Goal: Information Seeking & Learning: Learn about a topic

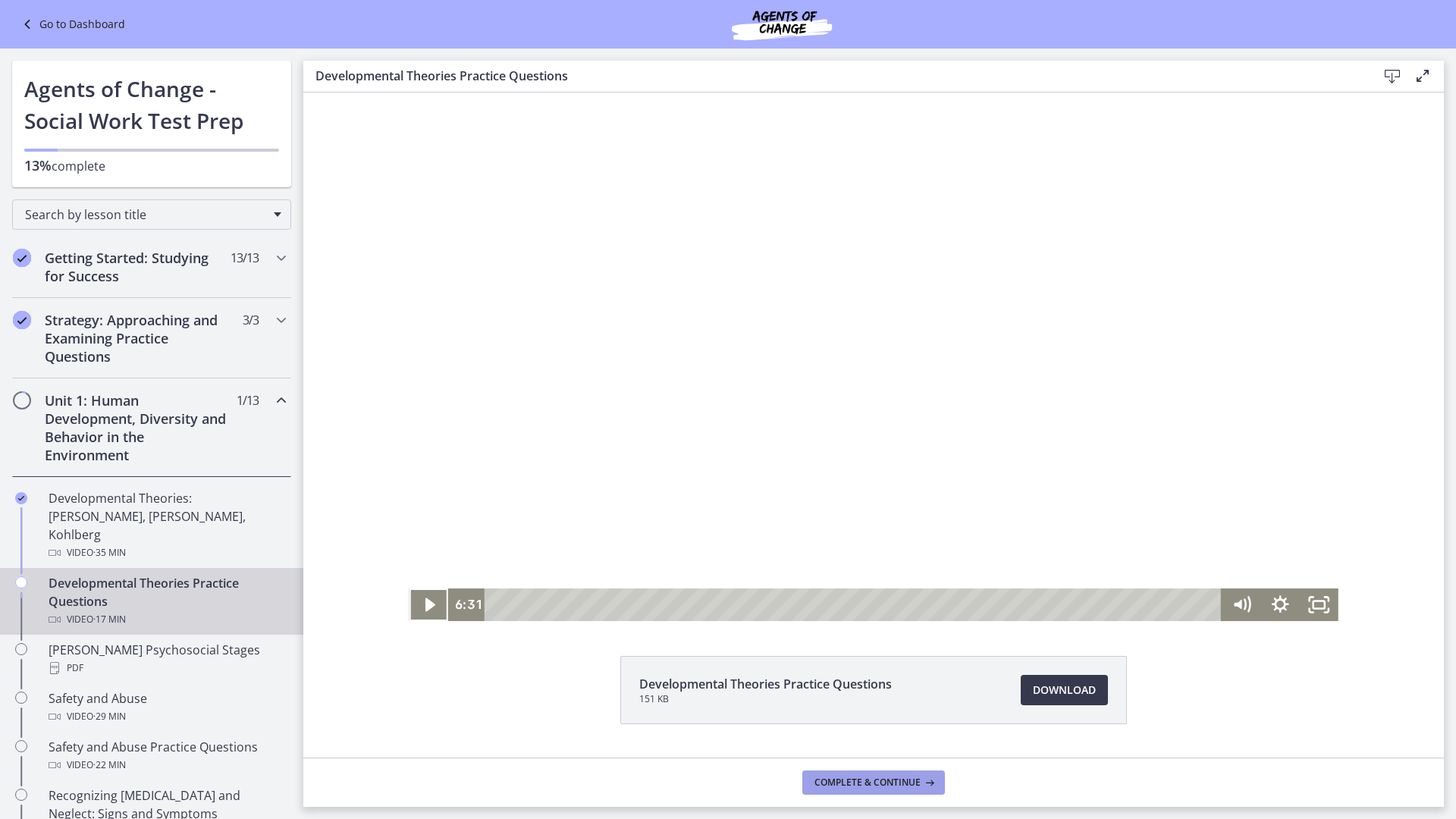
click at [837, 682] on button "Complete & continue" at bounding box center [873, 782] width 142 height 24
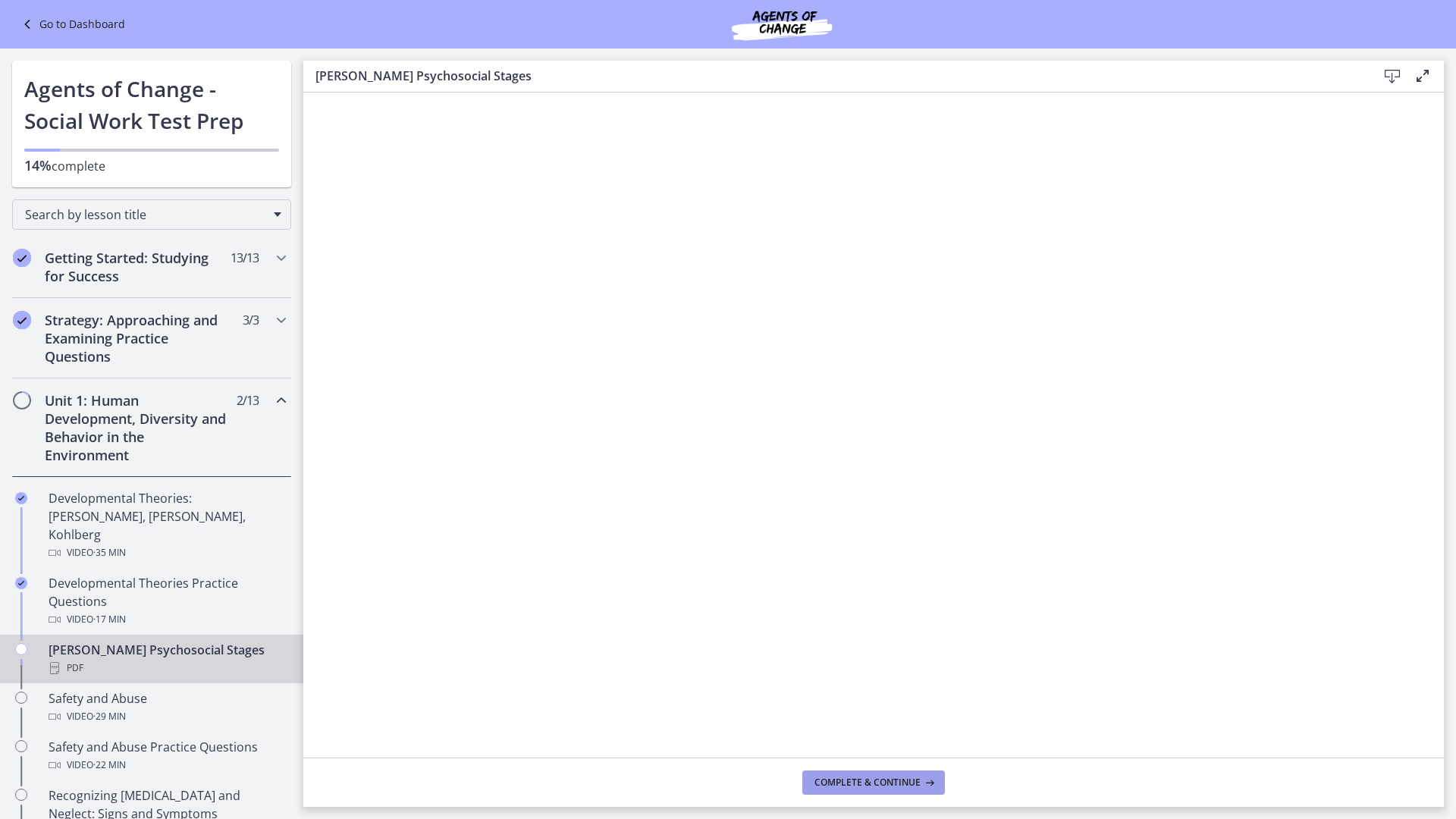
click at [837, 682] on button "Complete & continue" at bounding box center [873, 782] width 142 height 24
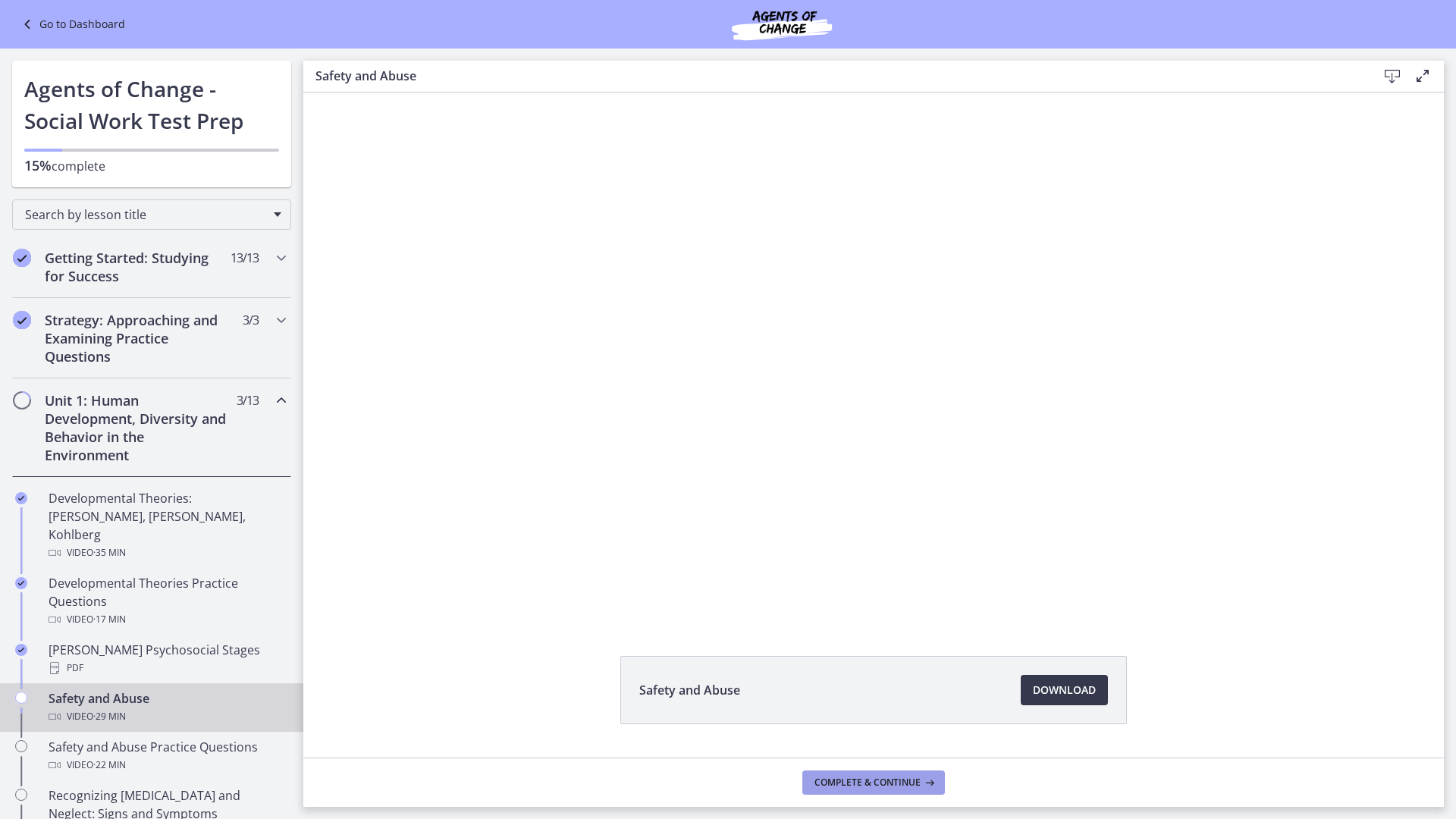
click at [837, 682] on button "Complete & continue" at bounding box center [873, 782] width 142 height 24
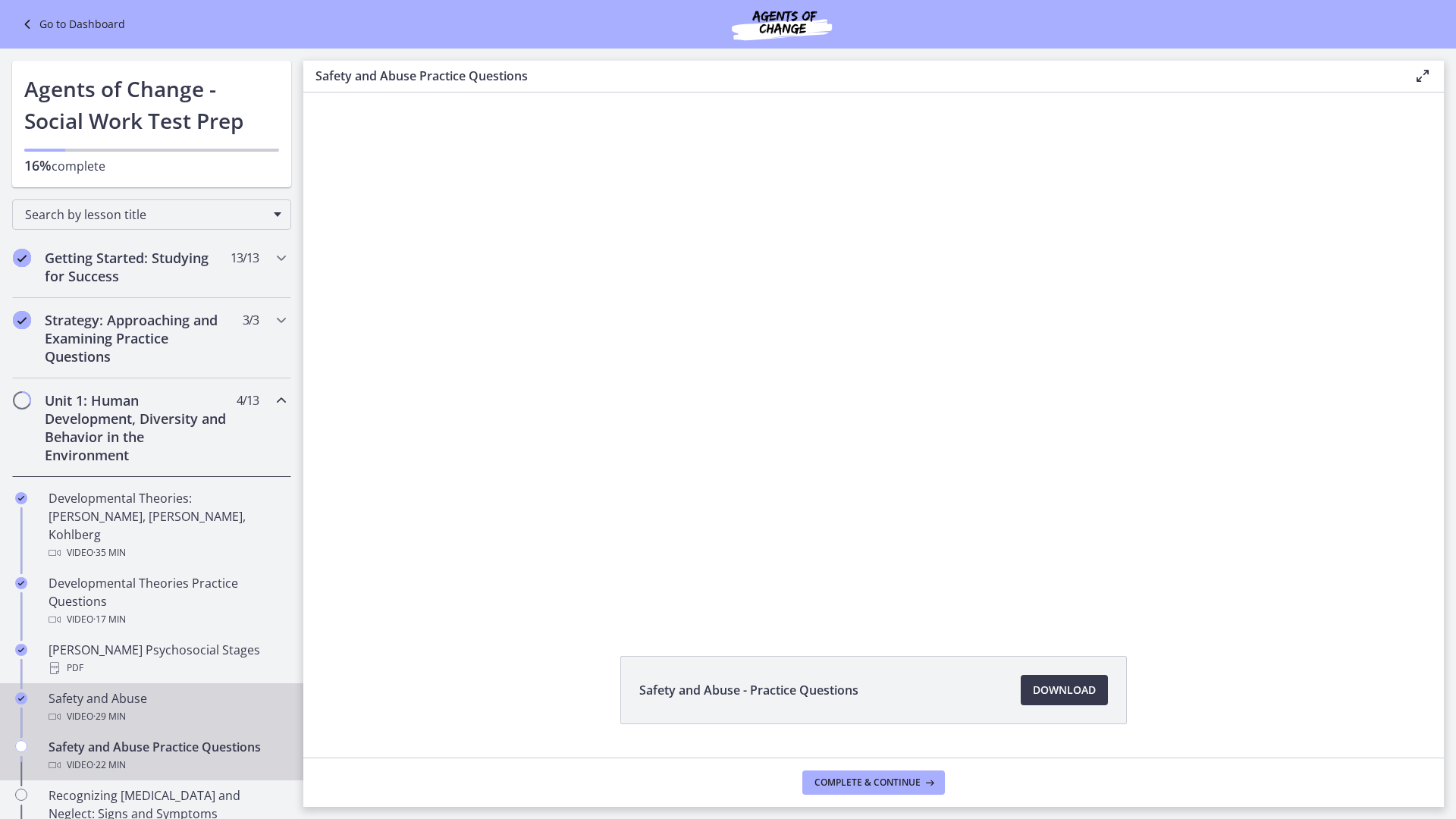
click at [172, 682] on div "Video · 29 min" at bounding box center [167, 717] width 237 height 18
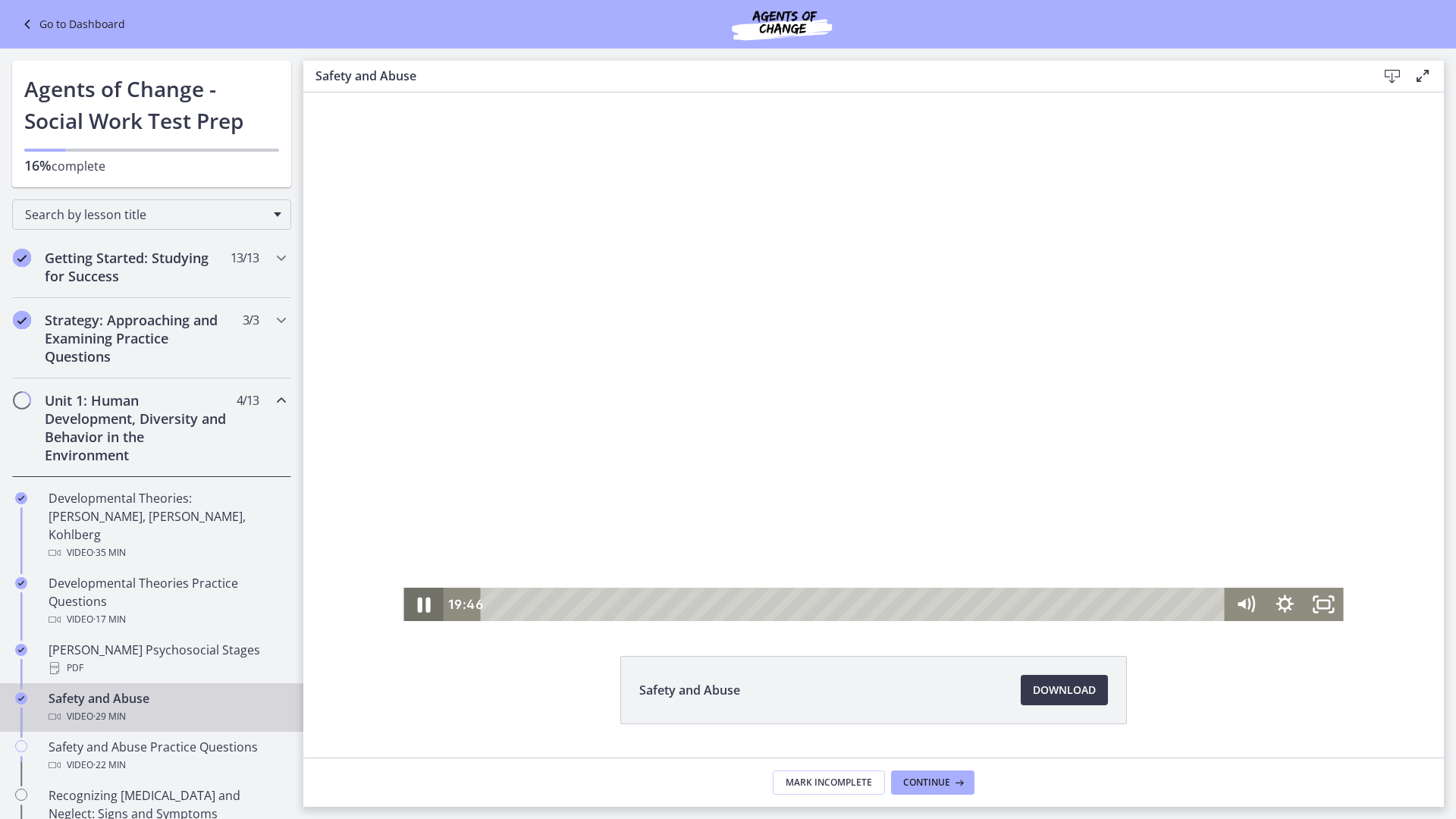
click at [425, 611] on icon "Pause" at bounding box center [423, 605] width 47 height 40
click at [425, 609] on icon "Play Video" at bounding box center [425, 604] width 39 height 34
